Goal: Information Seeking & Learning: Find specific fact

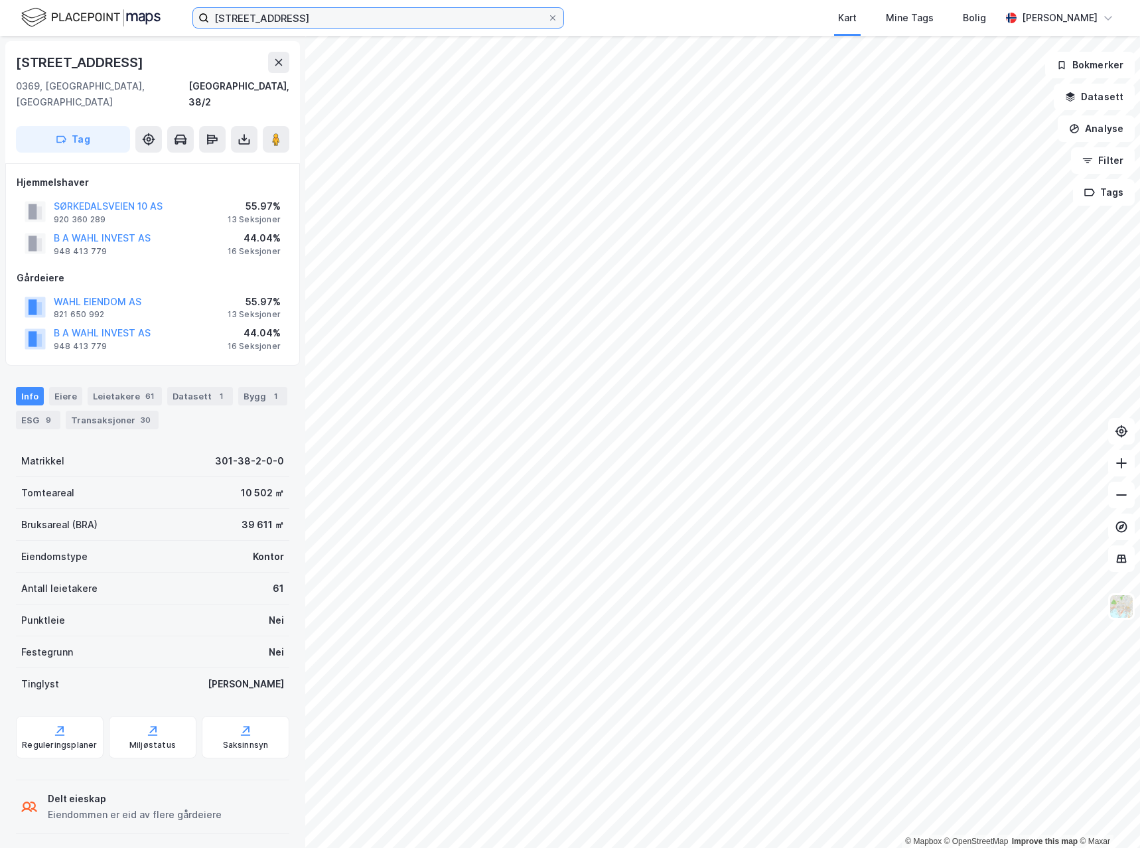
click at [322, 22] on input "[STREET_ADDRESS]" at bounding box center [378, 18] width 338 height 20
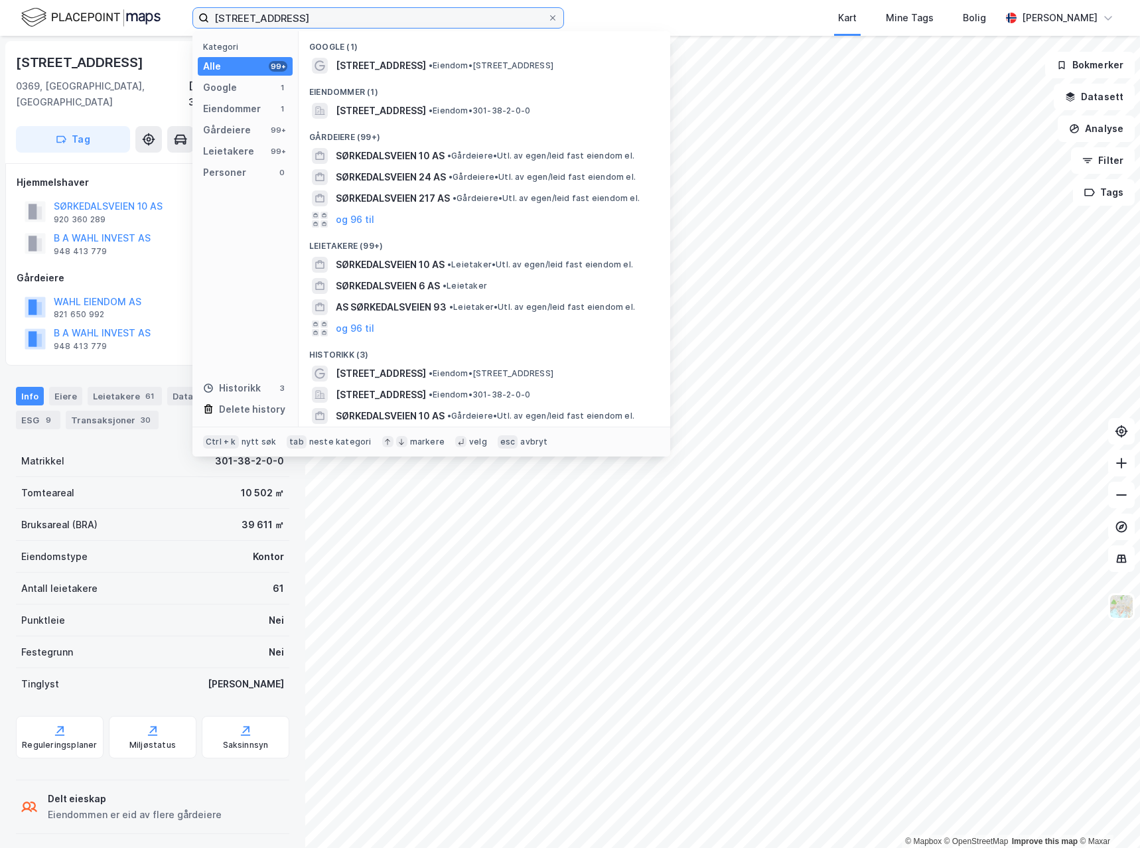
click at [322, 22] on input "[STREET_ADDRESS]" at bounding box center [378, 18] width 338 height 20
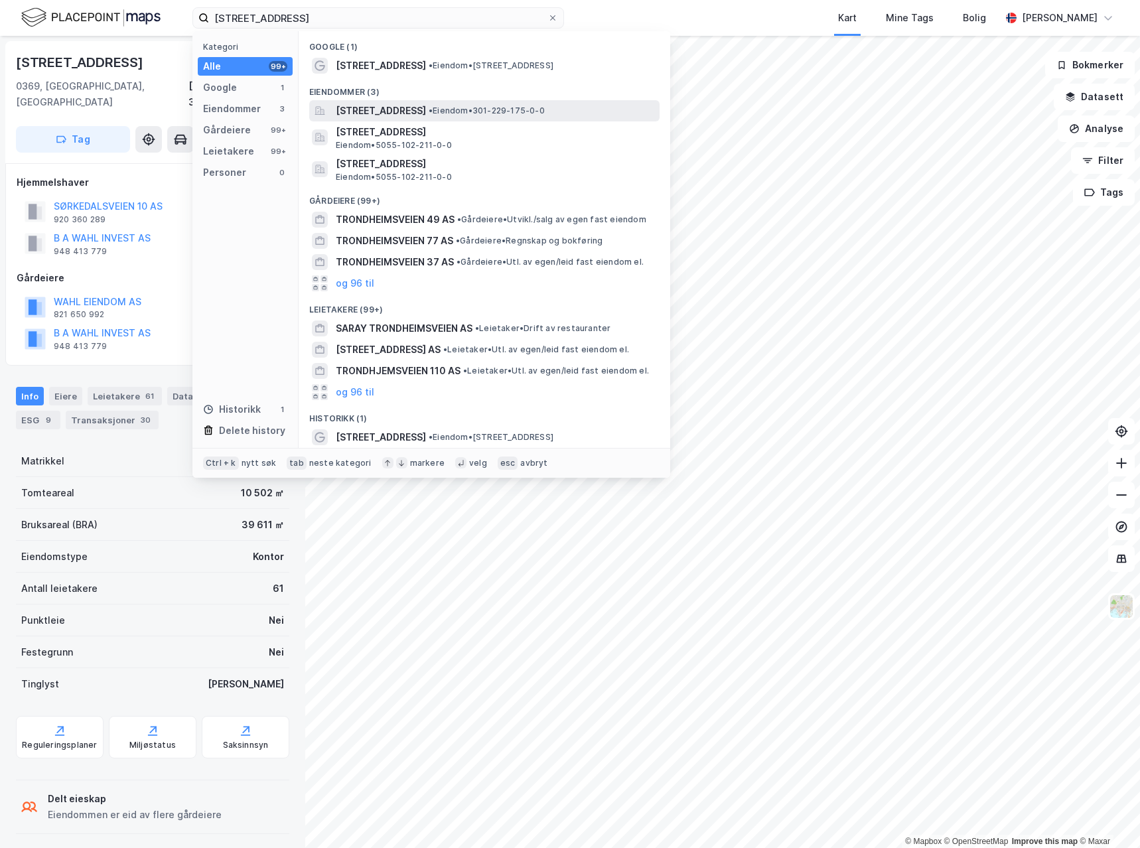
click at [426, 107] on span "[STREET_ADDRESS]" at bounding box center [381, 111] width 90 height 16
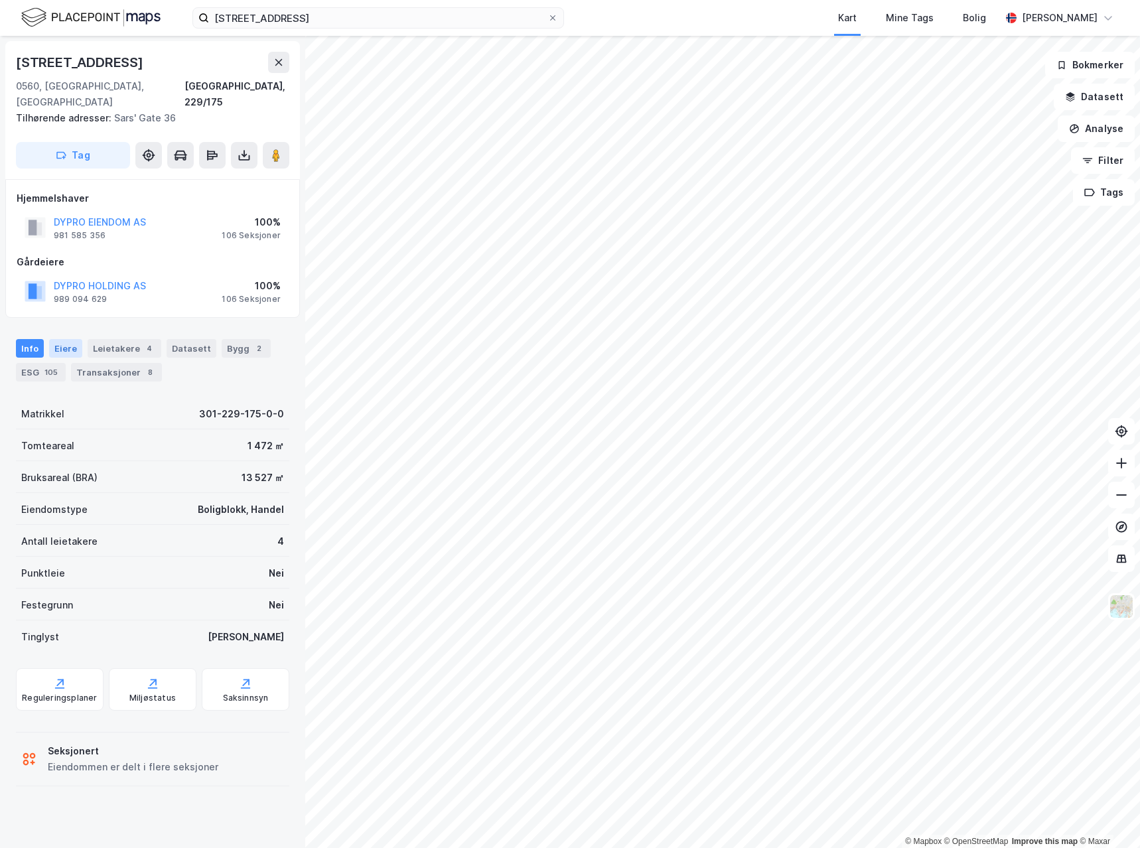
click at [61, 339] on div "Eiere" at bounding box center [65, 348] width 33 height 19
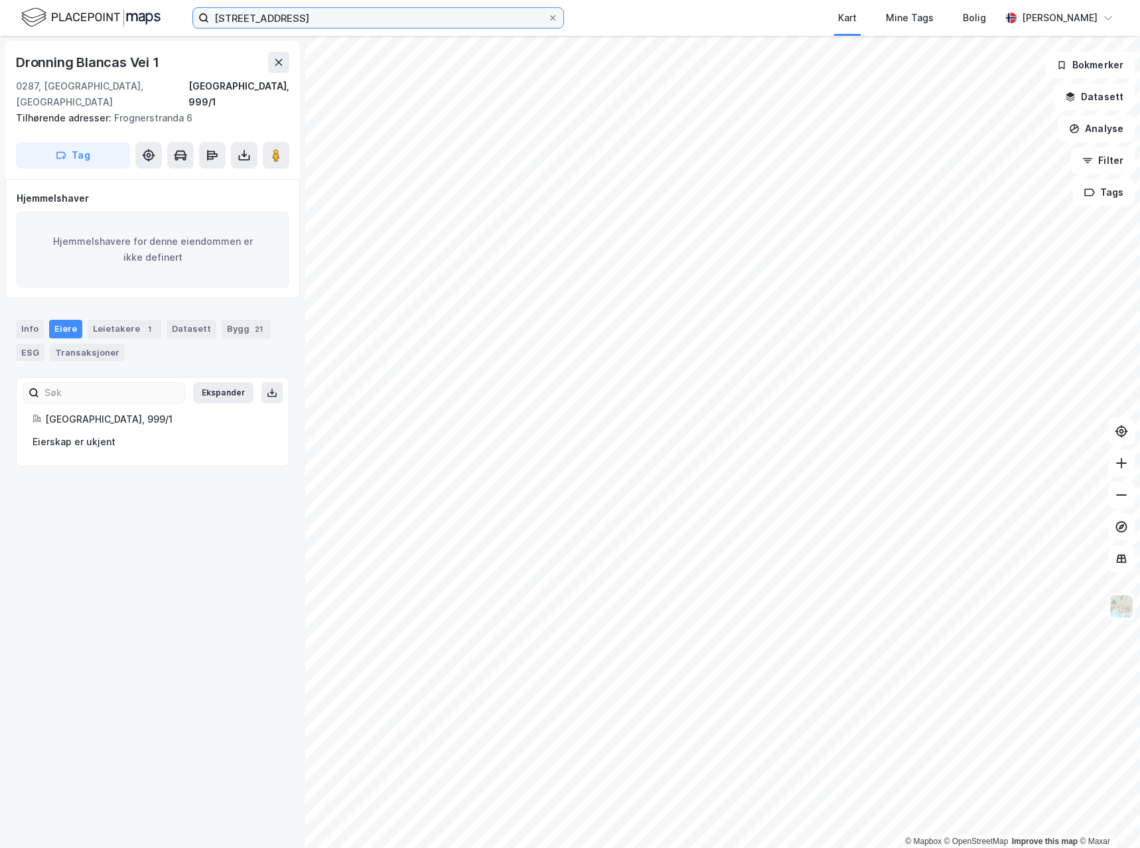
click at [332, 19] on input "[STREET_ADDRESS]" at bounding box center [378, 18] width 338 height 20
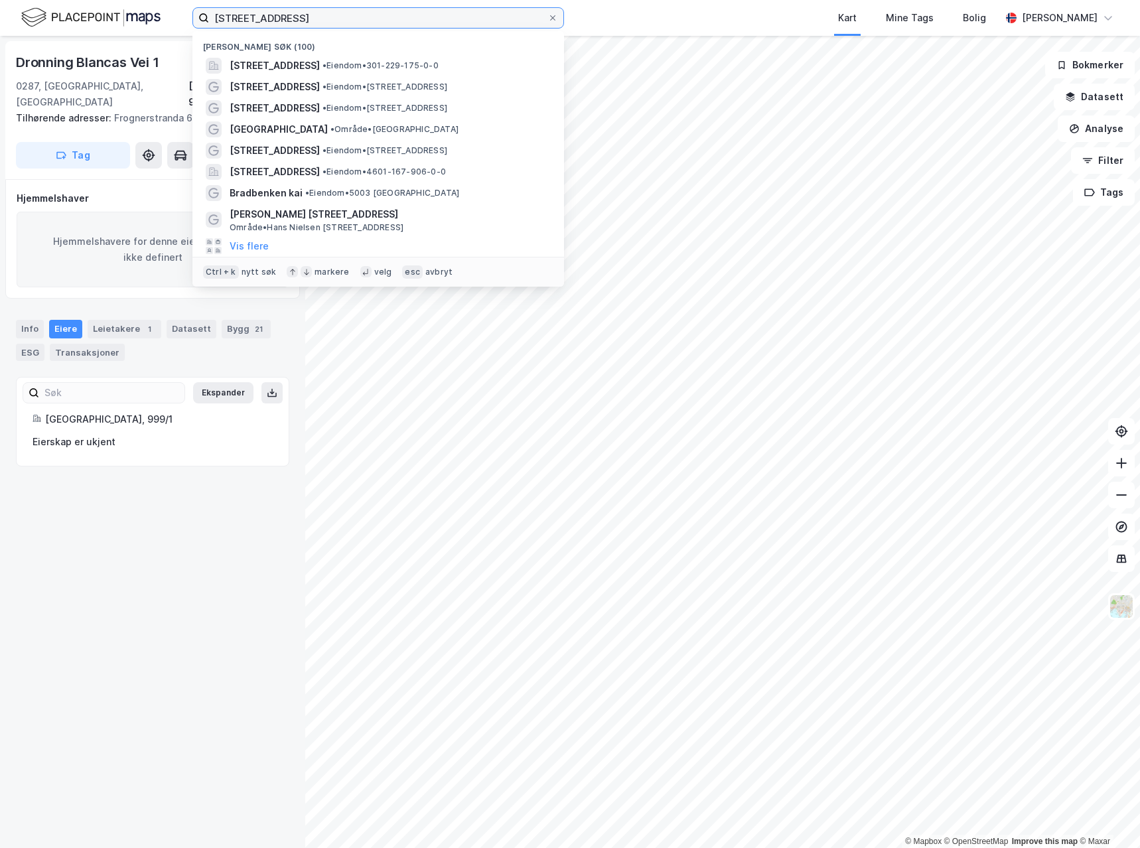
drag, startPoint x: 332, startPoint y: 19, endPoint x: 2, endPoint y: 27, distance: 330.4
click at [2, 27] on div "[STREET_ADDRESS] [GEOGRAPHIC_DATA] søk (100) [STREET_ADDRESS] • Eiendom • 301-2…" at bounding box center [570, 18] width 1140 height 36
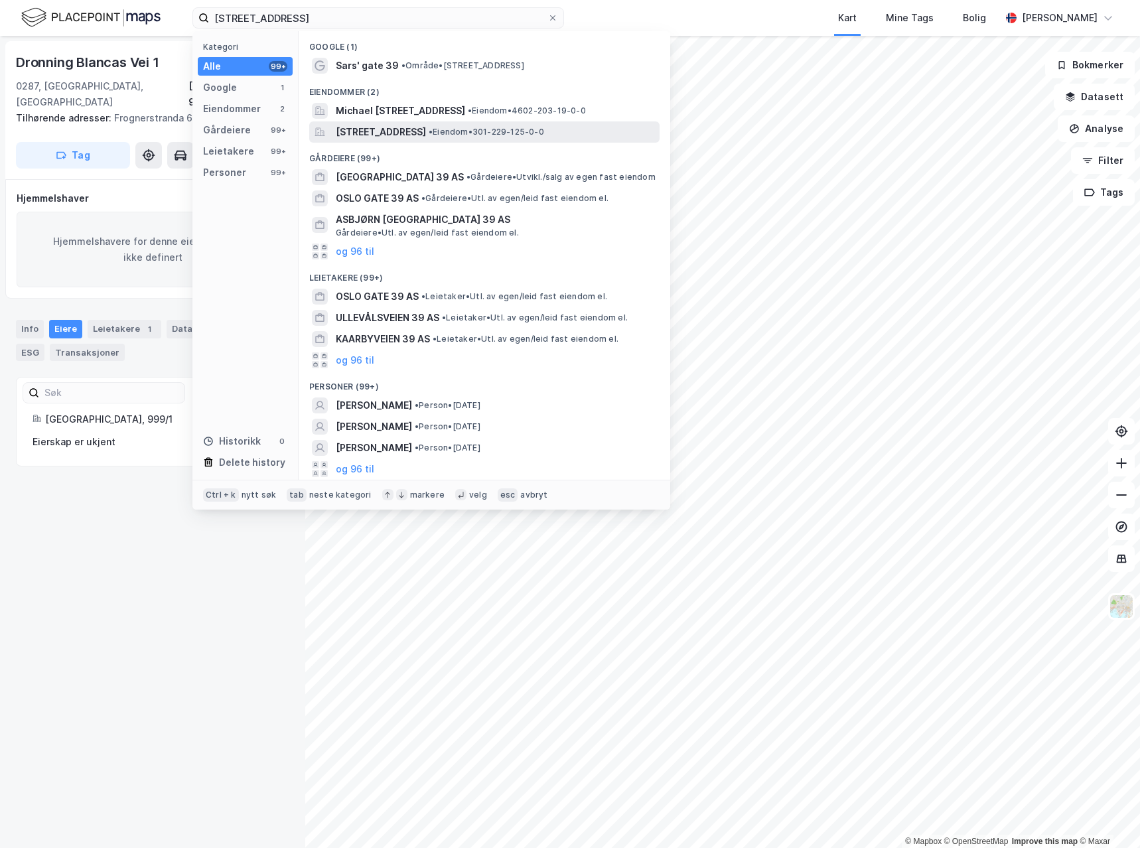
click at [426, 134] on span "[STREET_ADDRESS]" at bounding box center [381, 132] width 90 height 16
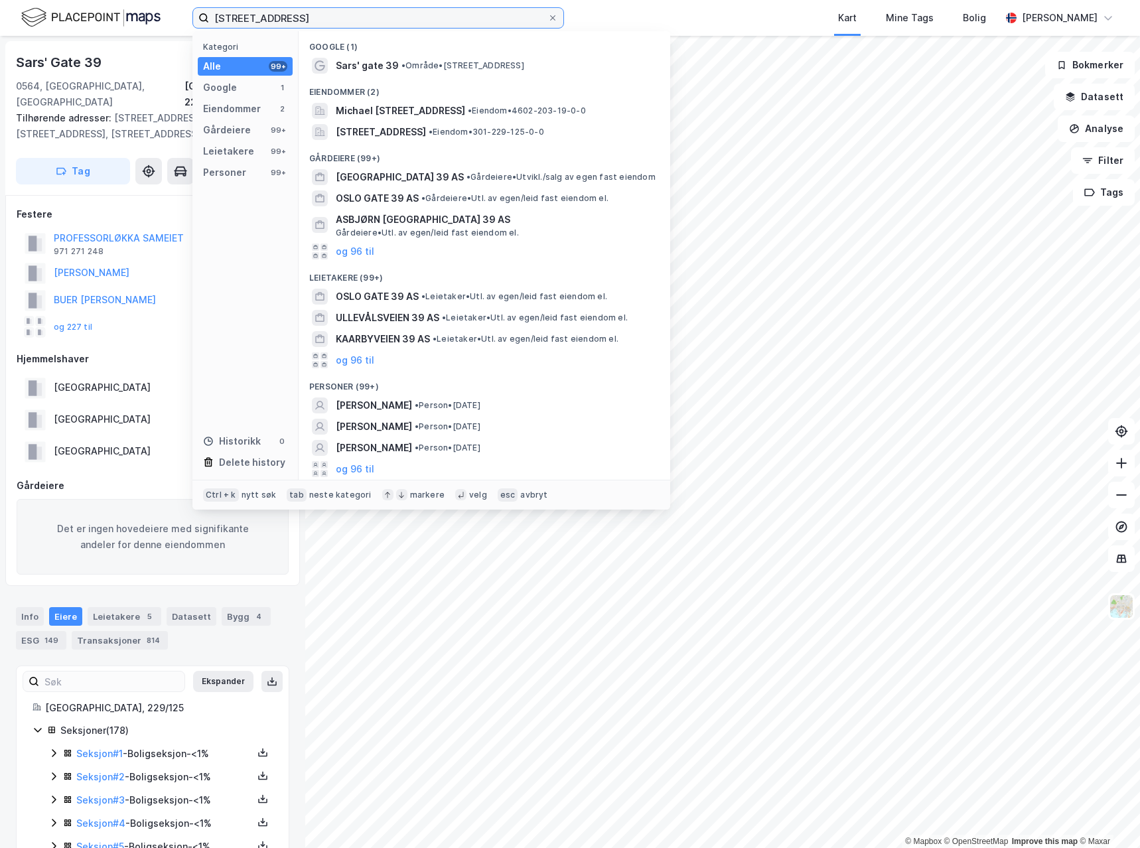
click at [318, 13] on input "[STREET_ADDRESS]" at bounding box center [378, 18] width 338 height 20
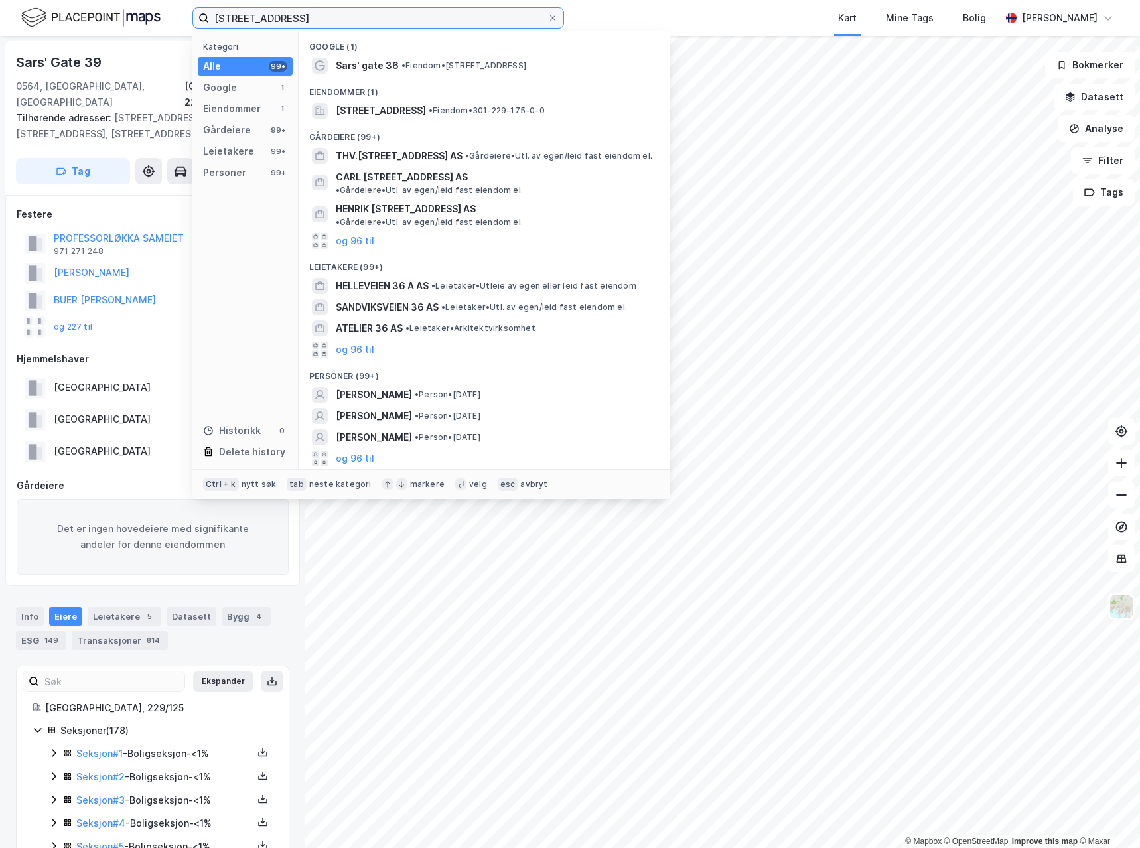
type input "[STREET_ADDRESS]"
click at [380, 97] on div "Eiendommer (1)" at bounding box center [484, 88] width 371 height 24
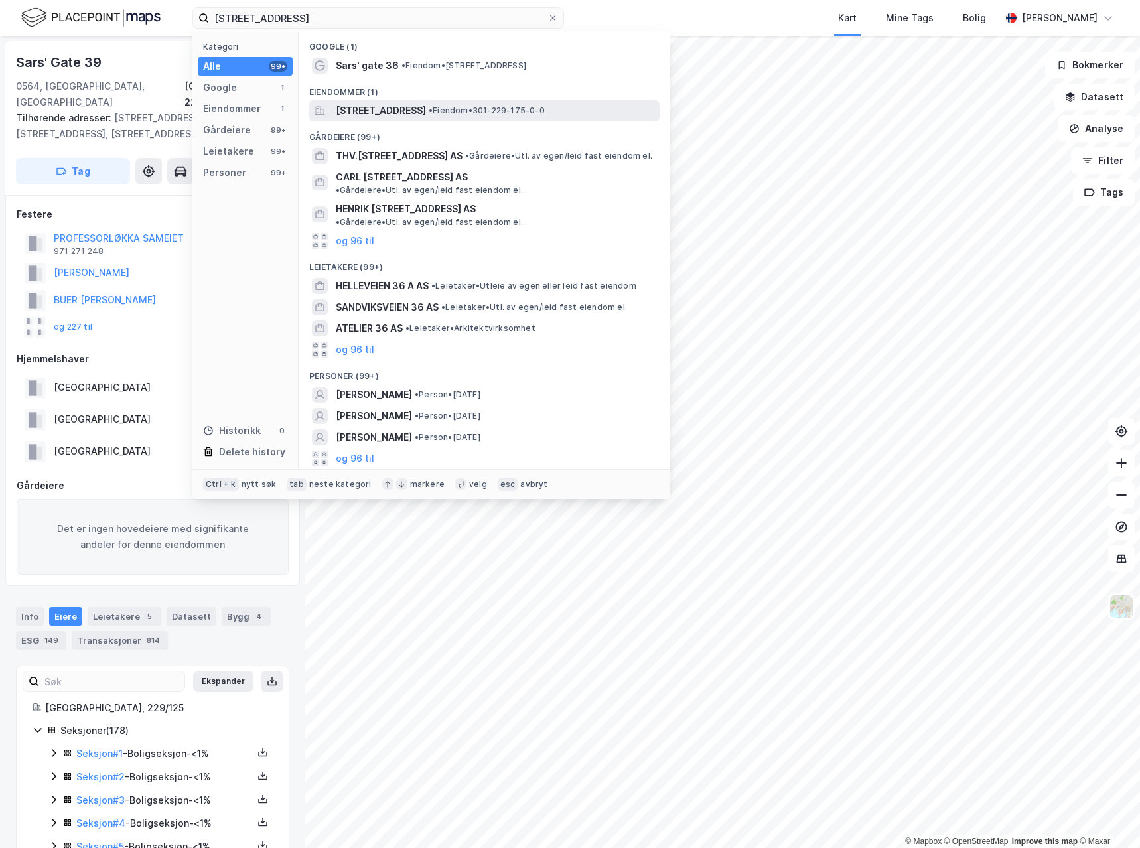
click at [397, 111] on span "[STREET_ADDRESS]" at bounding box center [381, 111] width 90 height 16
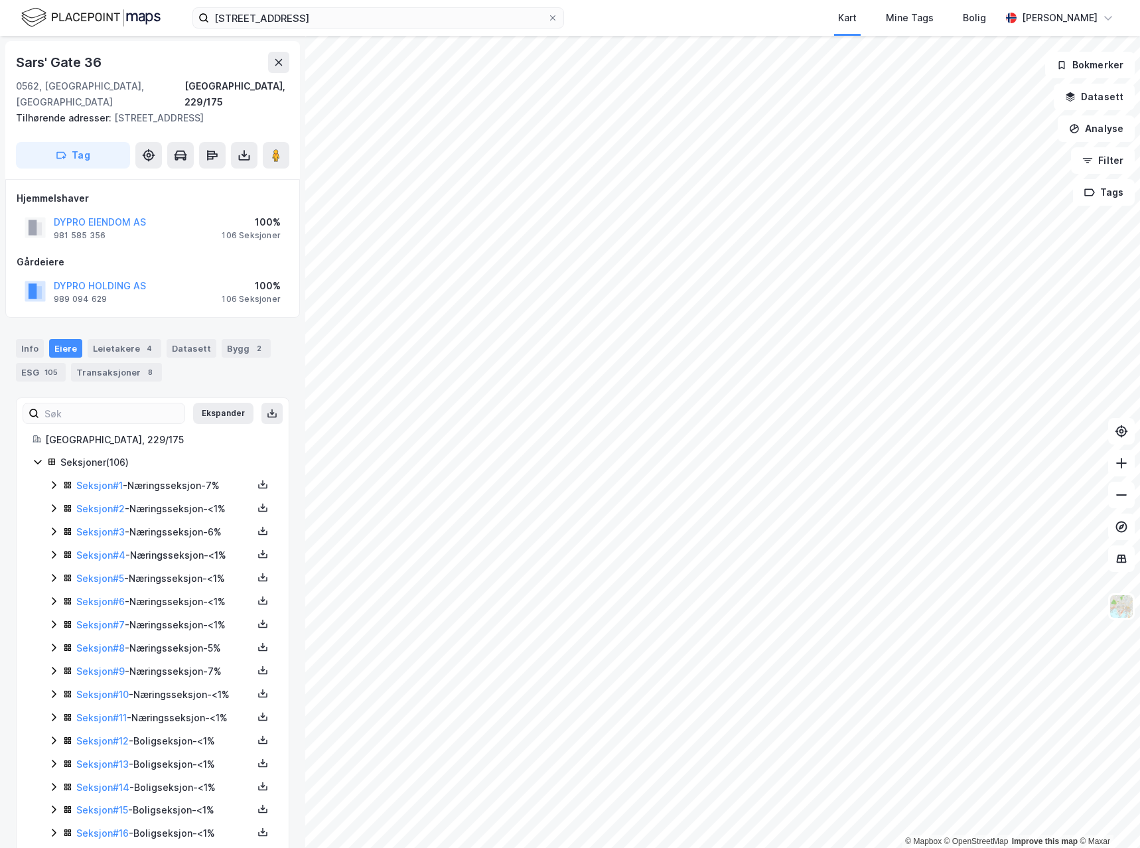
scroll to position [6, 0]
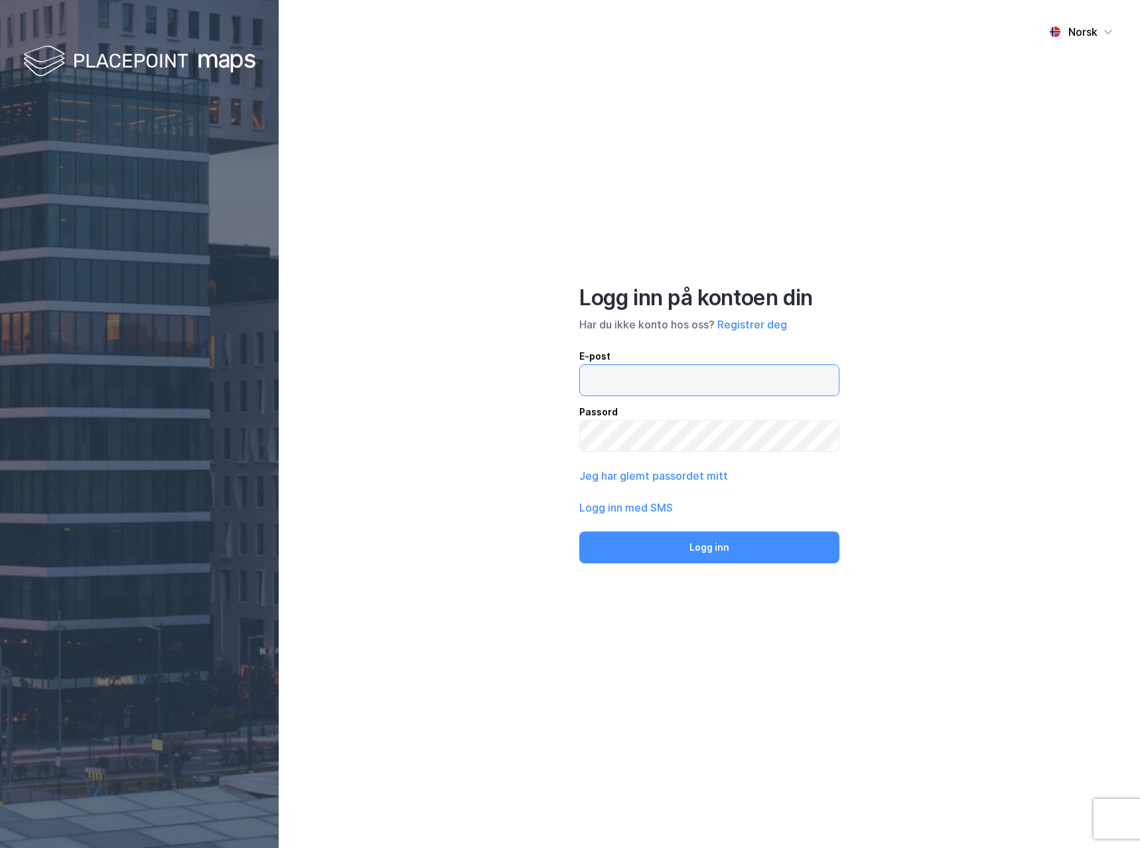
type input "[EMAIL_ADDRESS][DOMAIN_NAME]"
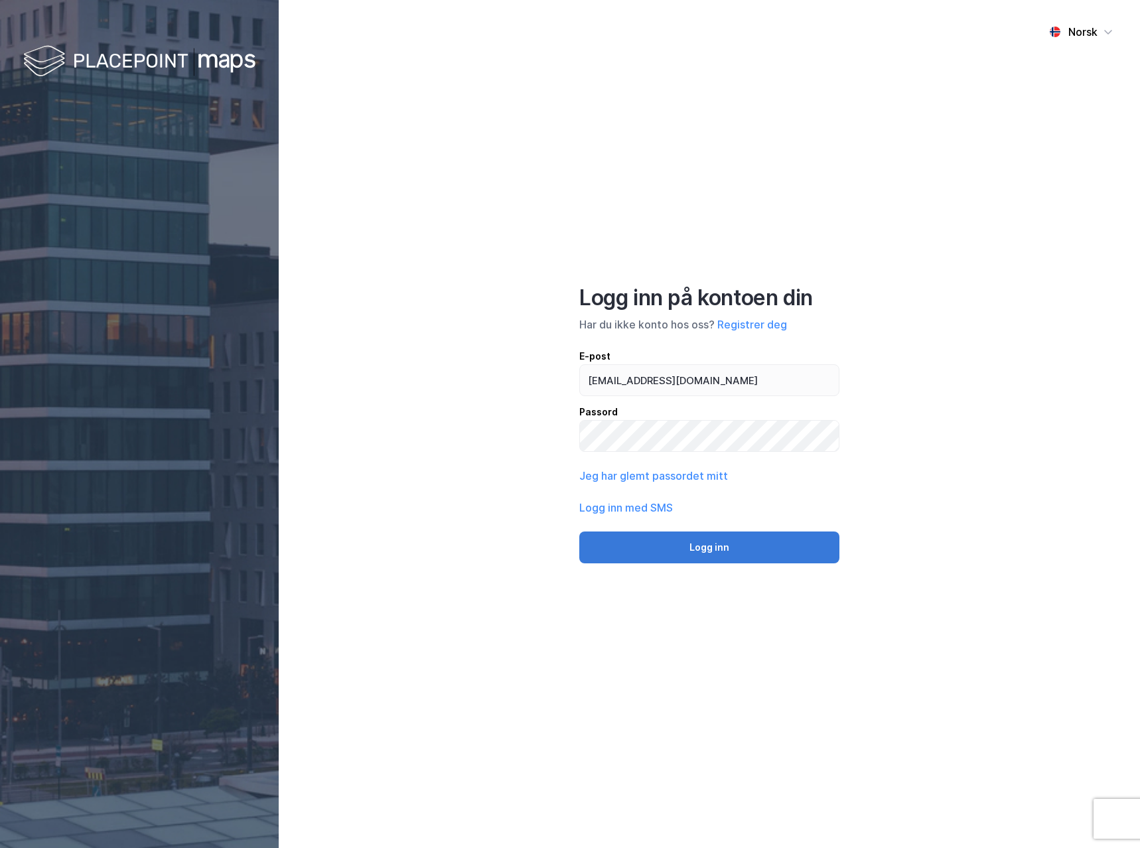
click at [742, 545] on button "Logg inn" at bounding box center [709, 547] width 260 height 32
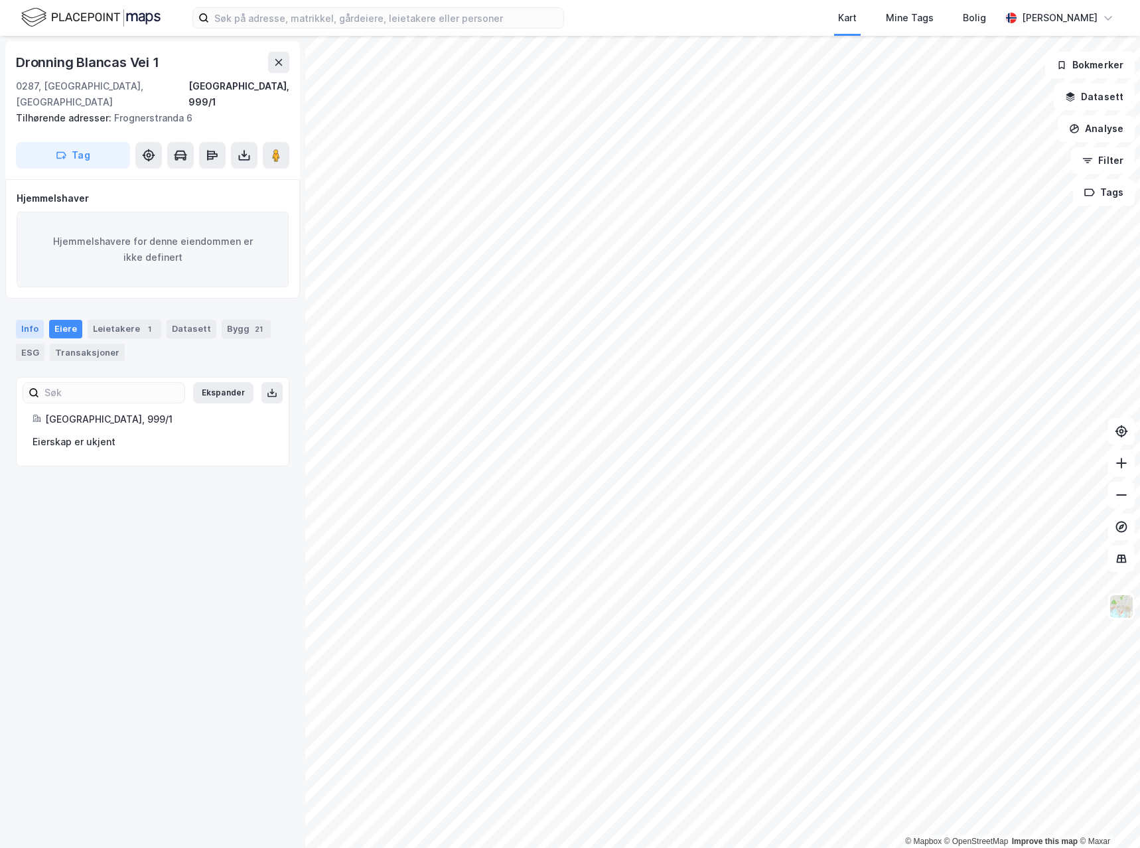
click at [19, 320] on div "Info" at bounding box center [30, 329] width 28 height 19
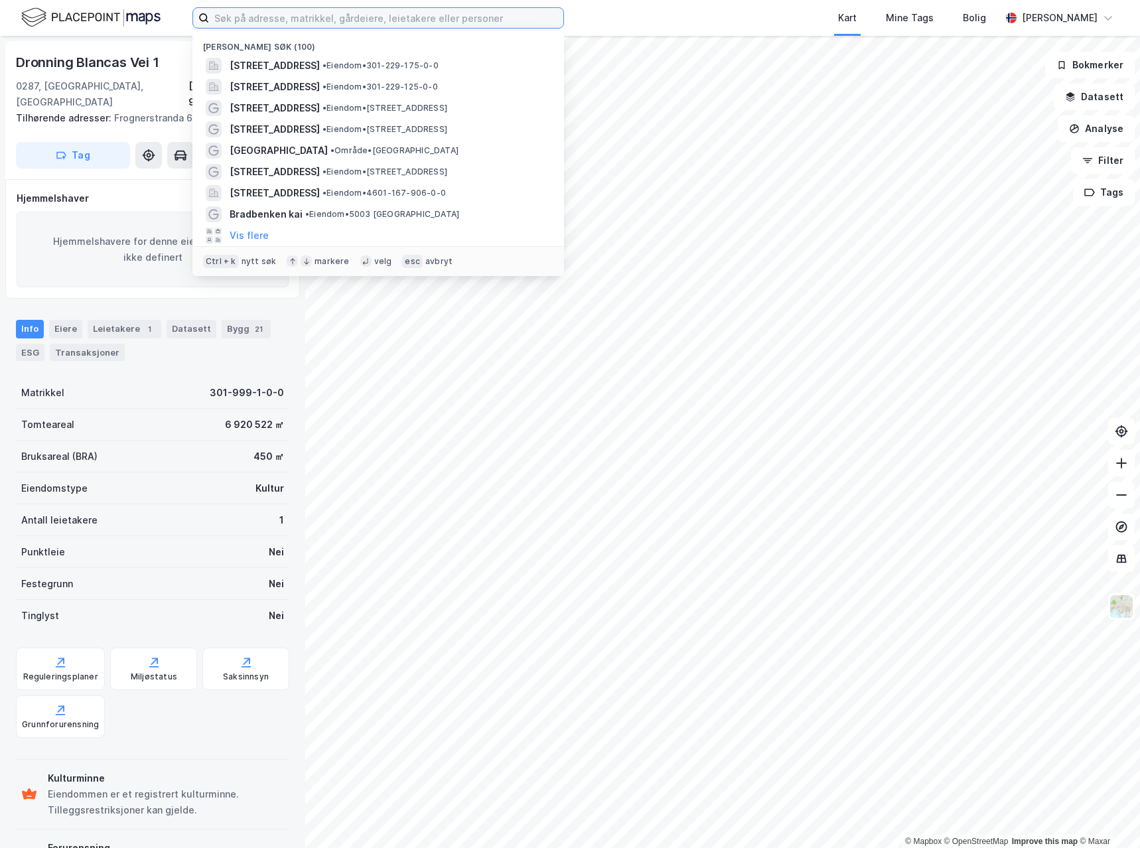
click at [290, 15] on input at bounding box center [386, 18] width 354 height 20
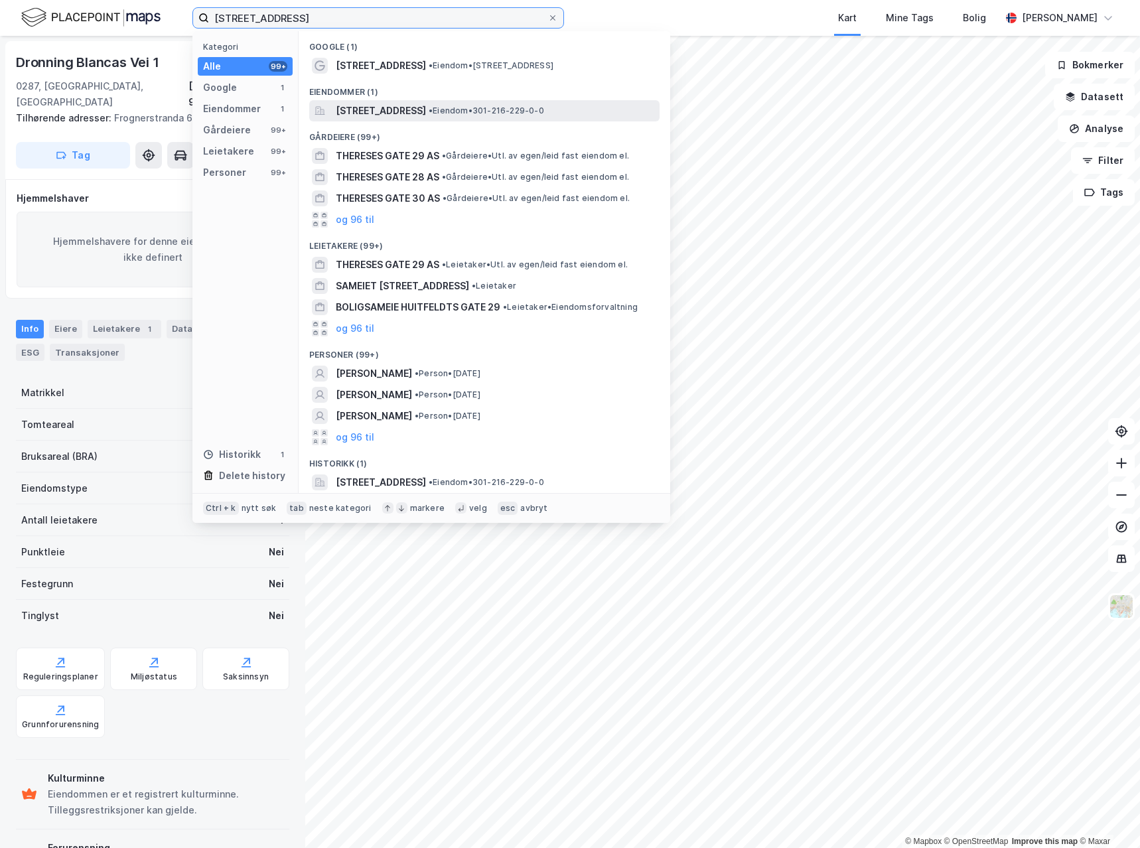
type input "[STREET_ADDRESS]"
click at [405, 114] on span "[STREET_ADDRESS]" at bounding box center [381, 111] width 90 height 16
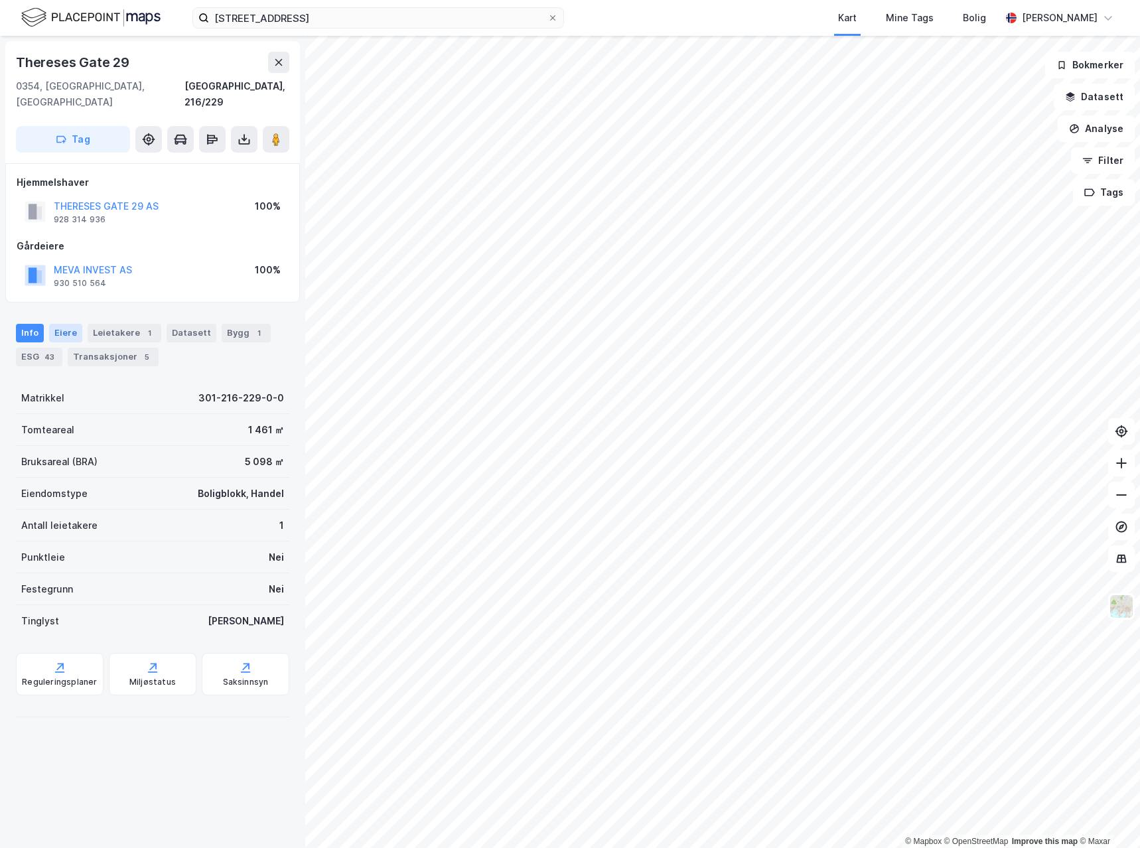
click at [66, 324] on div "Eiere" at bounding box center [65, 333] width 33 height 19
